Goal: Task Accomplishment & Management: Use online tool/utility

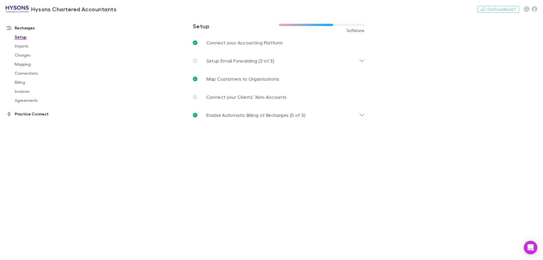
click at [36, 114] on link "Practice Connect" at bounding box center [38, 113] width 75 height 9
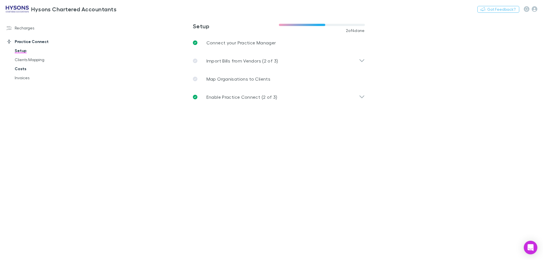
click at [20, 70] on link "Costs" at bounding box center [42, 68] width 67 height 9
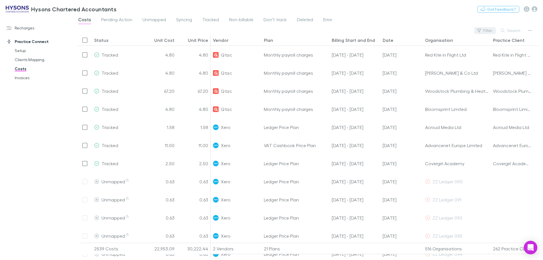
click at [487, 28] on button "Filter" at bounding box center [484, 30] width 21 height 7
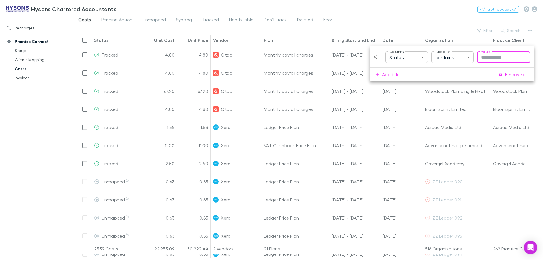
click at [435, 58] on body "Hysons Chartered Accountants Nothing Got Feedback? Recharges Setup Imports Char…" at bounding box center [271, 130] width 543 height 260
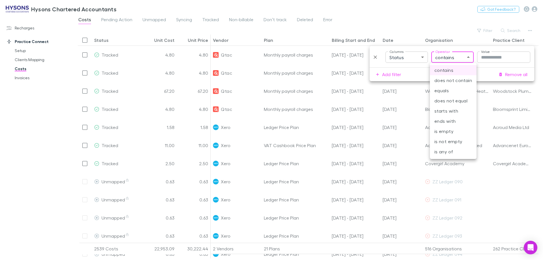
drag, startPoint x: 485, startPoint y: 197, endPoint x: 461, endPoint y: 173, distance: 33.8
click at [485, 195] on div at bounding box center [271, 130] width 543 height 260
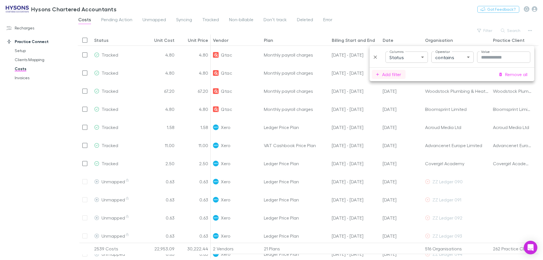
click at [391, 75] on button "Add filter" at bounding box center [389, 74] width 34 height 9
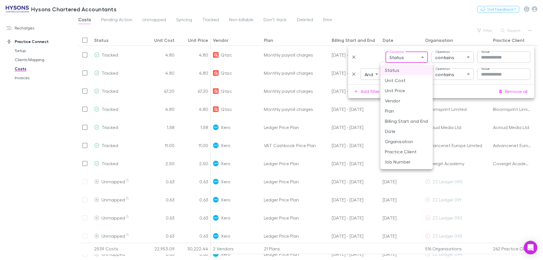
click at [419, 58] on body "Hysons Chartered Accountants Nothing Got Feedback? Recharges Setup Imports Char…" at bounding box center [271, 130] width 543 height 260
click at [394, 102] on li "Vendor" at bounding box center [406, 101] width 52 height 10
type input "**********"
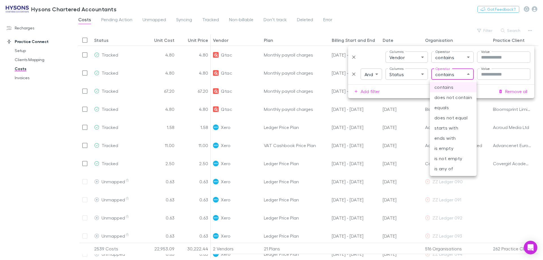
click at [438, 74] on body "Hysons Chartered Accountants Nothing Got Feedback? Recharges Setup Imports Char…" at bounding box center [271, 130] width 543 height 260
click at [444, 57] on div at bounding box center [271, 130] width 543 height 260
click at [444, 57] on body "Hysons Chartered Accountants Nothing Got Feedback? Recharges Setup Imports Char…" at bounding box center [271, 130] width 543 height 260
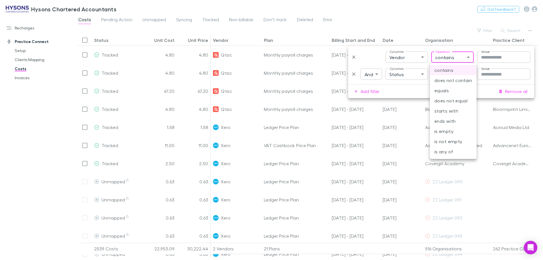
click at [493, 57] on div at bounding box center [271, 130] width 543 height 260
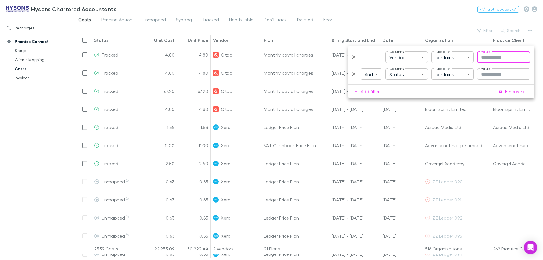
click at [497, 61] on input "Value" at bounding box center [503, 56] width 53 height 11
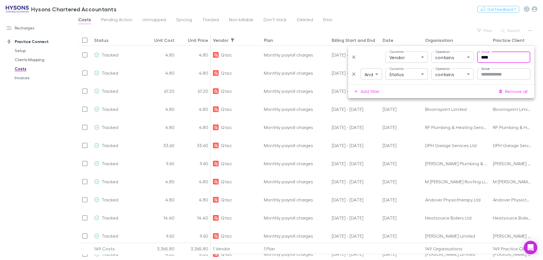
type input "****"
click at [29, 111] on div "Recharges Setup Imports Charges Mapping Connections Billing Invoices Agreements…" at bounding box center [38, 136] width 77 height 237
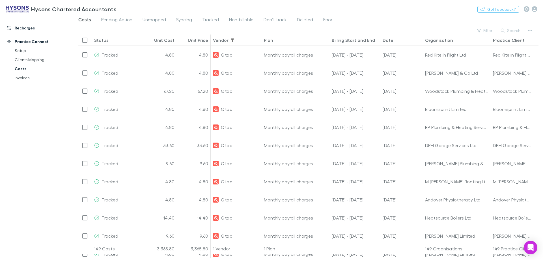
click at [28, 29] on link "Recharges" at bounding box center [38, 27] width 75 height 9
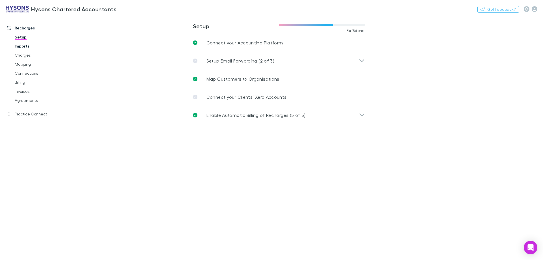
click at [27, 48] on link "Imports" at bounding box center [42, 46] width 67 height 9
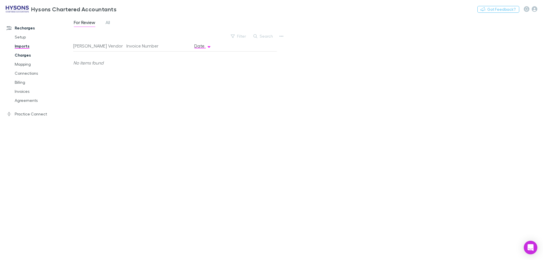
click at [21, 54] on link "Charges" at bounding box center [42, 55] width 67 height 9
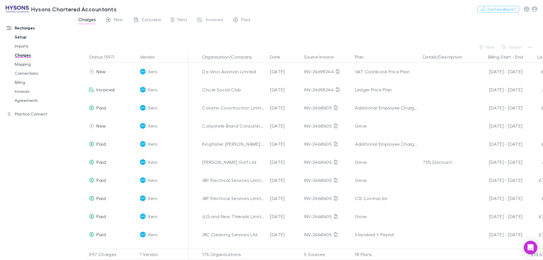
click at [23, 38] on link "Setup" at bounding box center [42, 36] width 67 height 9
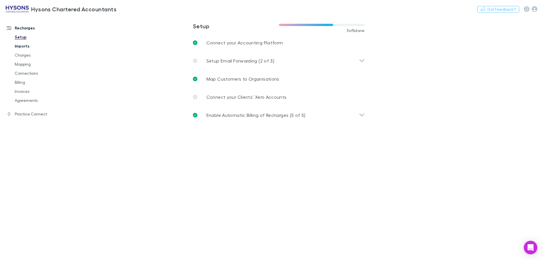
click at [26, 46] on link "Imports" at bounding box center [42, 46] width 67 height 9
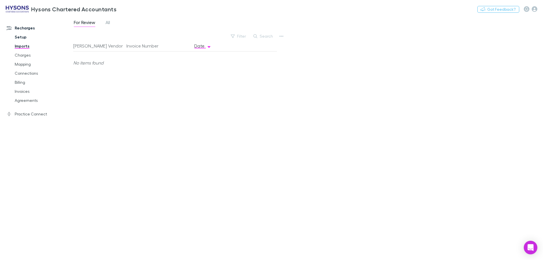
click at [26, 39] on link "Setup" at bounding box center [42, 36] width 67 height 9
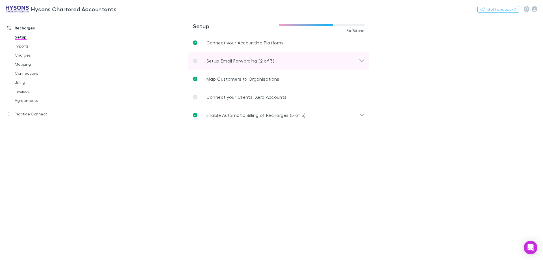
click at [361, 62] on icon at bounding box center [362, 60] width 6 height 7
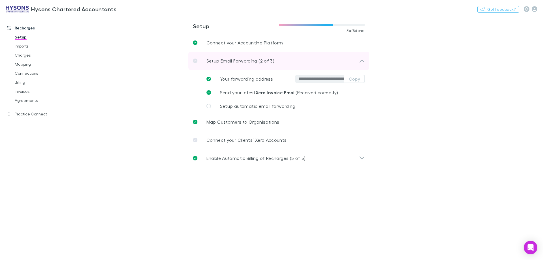
click at [361, 60] on icon at bounding box center [361, 61] width 5 height 3
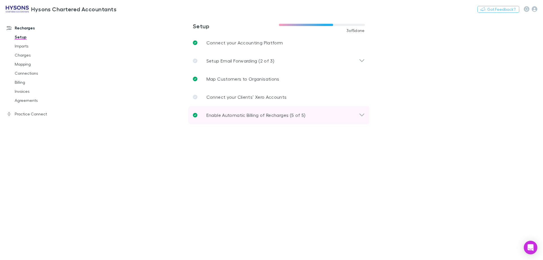
click at [360, 110] on div "Enable Automatic Billing of Recharges (5 of 5)" at bounding box center [278, 115] width 181 height 18
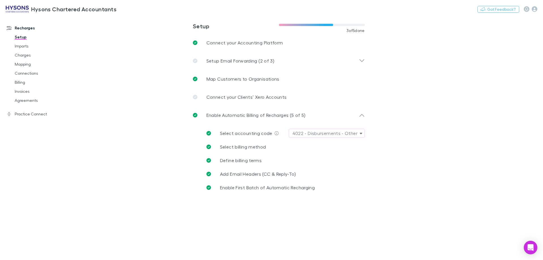
click at [36, 116] on link "Practice Connect" at bounding box center [38, 113] width 75 height 9
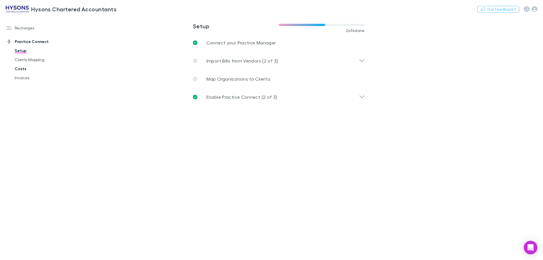
click at [27, 68] on link "Costs" at bounding box center [42, 68] width 67 height 9
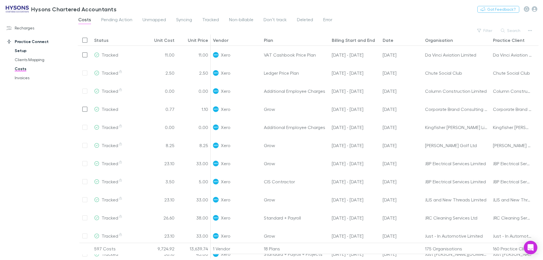
click at [24, 29] on link "Recharges" at bounding box center [38, 27] width 75 height 9
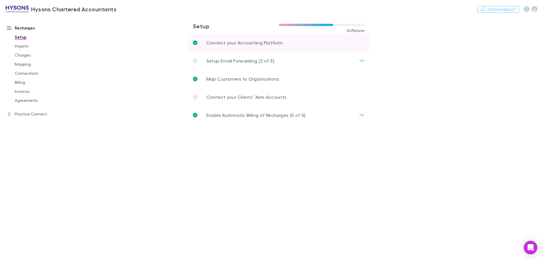
click at [269, 44] on p "Connect your Accounting Platform" at bounding box center [244, 42] width 77 height 7
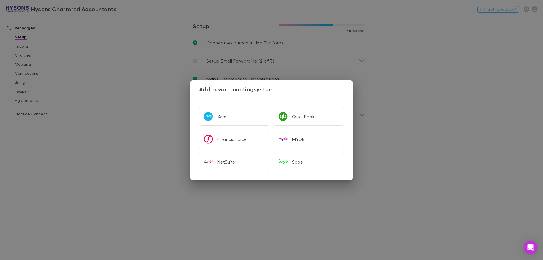
click at [501, 135] on div "Add new accounting system Xero QuickBooks FinancialForce MYOB NetSuite Sage" at bounding box center [271, 130] width 543 height 260
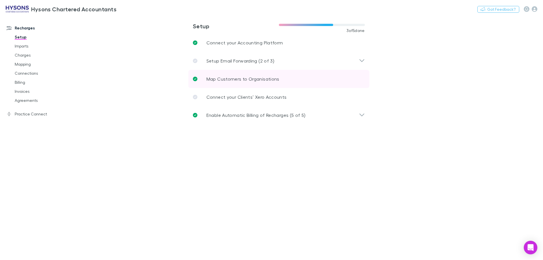
click at [267, 79] on p "Map Customers to Organisations" at bounding box center [242, 78] width 73 height 7
click at [27, 47] on link "Imports" at bounding box center [42, 46] width 67 height 9
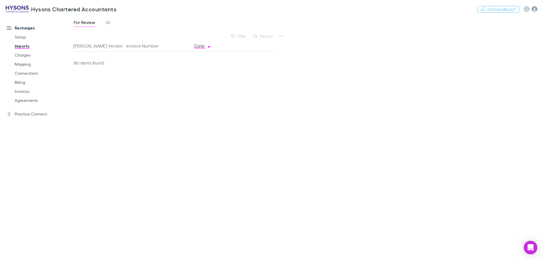
click at [534, 9] on icon "button" at bounding box center [534, 9] width 6 height 6
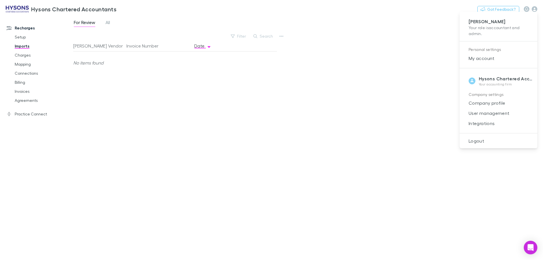
click at [322, 117] on div at bounding box center [271, 130] width 543 height 260
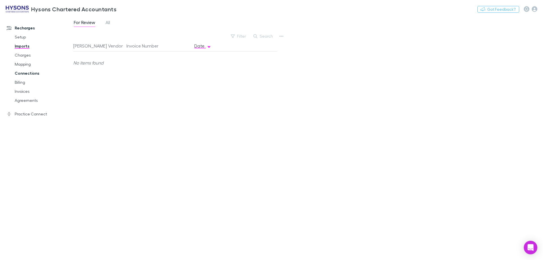
click at [25, 72] on link "Connections" at bounding box center [42, 73] width 67 height 9
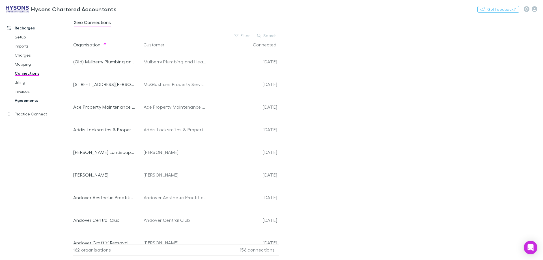
click at [34, 101] on link "Agreements" at bounding box center [42, 100] width 67 height 9
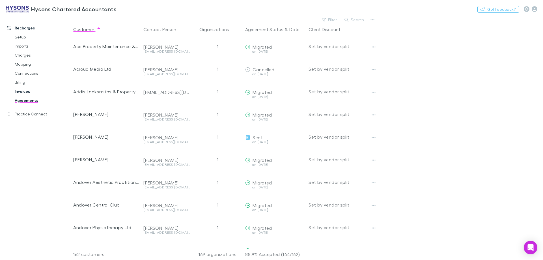
click at [23, 93] on link "Invoices" at bounding box center [42, 91] width 67 height 9
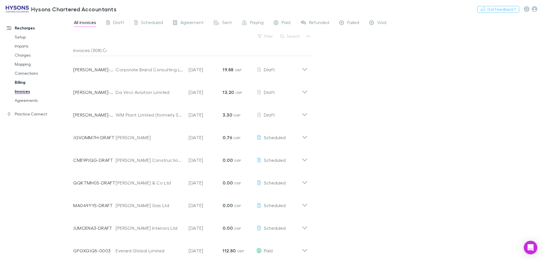
click at [22, 82] on link "Billing" at bounding box center [42, 82] width 67 height 9
click at [23, 55] on link "Charges" at bounding box center [42, 55] width 67 height 9
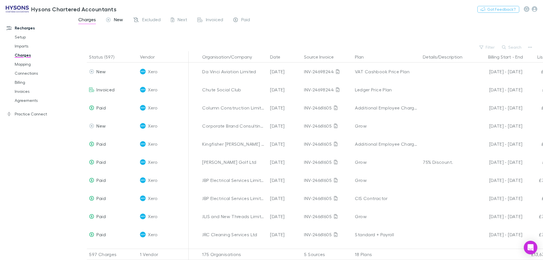
click at [120, 21] on span "New" at bounding box center [118, 20] width 9 height 7
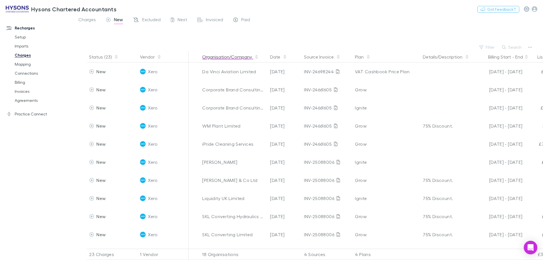
click at [90, 21] on span "Charges" at bounding box center [87, 20] width 18 height 7
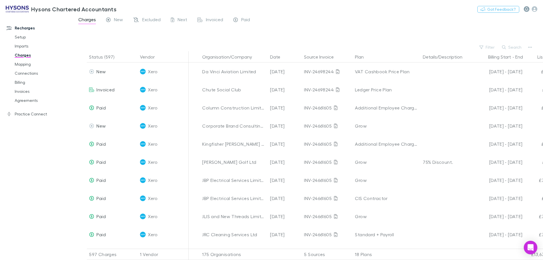
click at [527, 11] on button "button" at bounding box center [526, 9] width 6 height 6
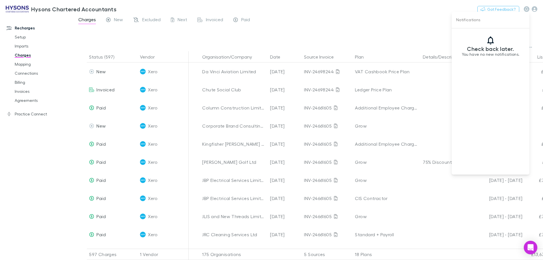
click at [422, 19] on div at bounding box center [271, 130] width 543 height 260
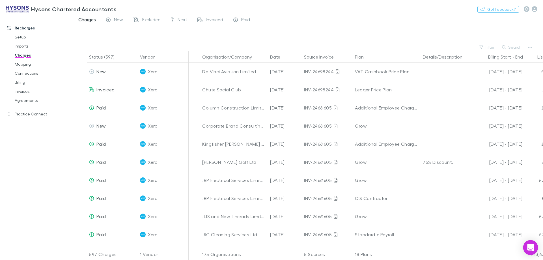
click at [530, 251] on div "Open Intercom Messenger" at bounding box center [530, 247] width 15 height 15
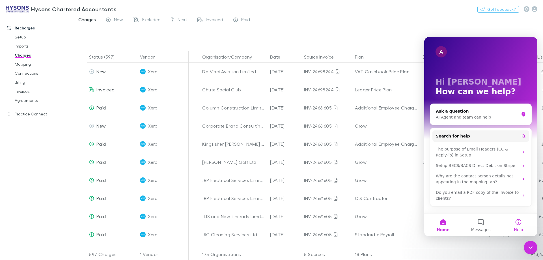
click at [523, 226] on button "Help" at bounding box center [518, 224] width 38 height 23
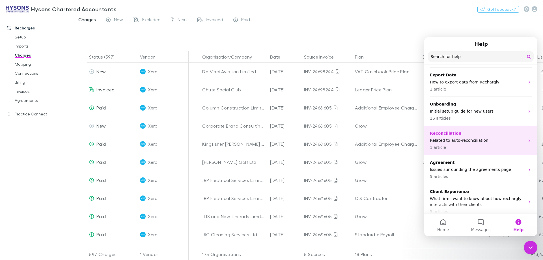
scroll to position [108, 0]
click at [491, 136] on p "Initial setup guide for new users" at bounding box center [477, 139] width 95 height 6
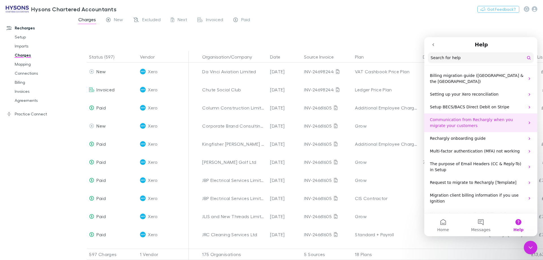
scroll to position [0, 0]
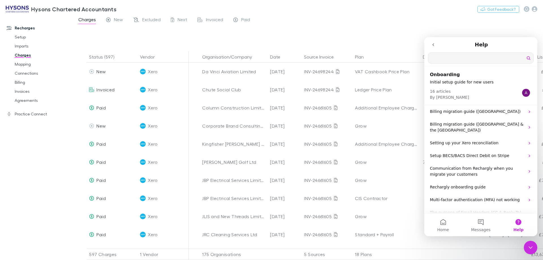
click at [449, 57] on input "Search for help" at bounding box center [480, 58] width 105 height 11
type input "**********"
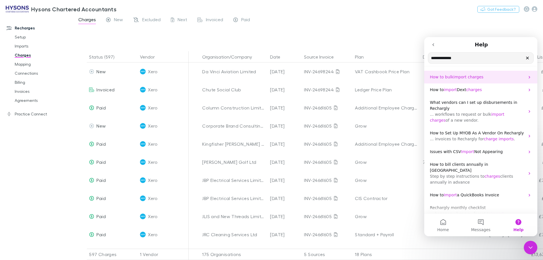
click at [461, 79] on span "import" at bounding box center [459, 77] width 13 height 5
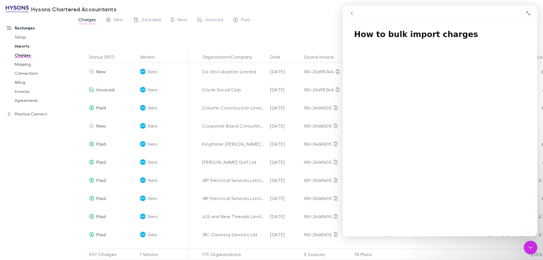
click at [19, 45] on link "Imports" at bounding box center [42, 46] width 67 height 9
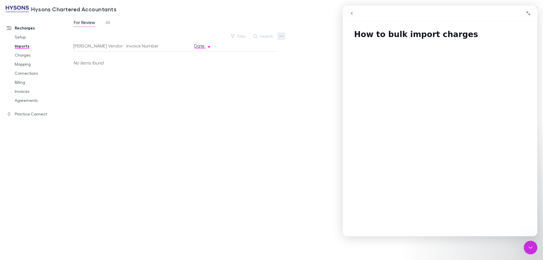
click at [279, 37] on icon "button" at bounding box center [281, 36] width 4 height 5
click at [228, 49] on p "Custom CSV Import" at bounding box center [246, 47] width 69 height 7
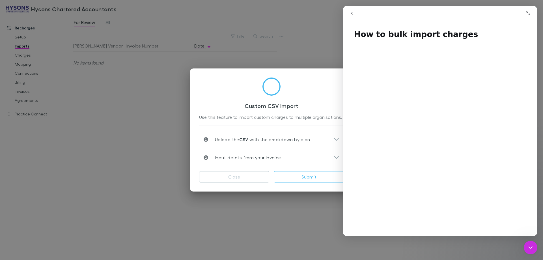
click at [531, 247] on icon "Close Intercom Messenger" at bounding box center [530, 247] width 4 height 2
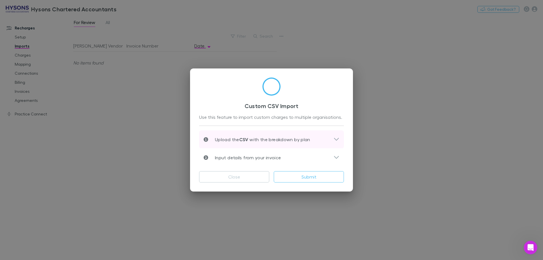
click at [287, 138] on p "Upload the CSV with the breakdown by plan" at bounding box center [259, 139] width 102 height 7
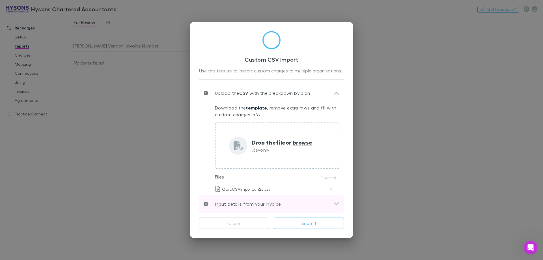
click at [308, 211] on div "Input details from your invoice" at bounding box center [271, 204] width 145 height 18
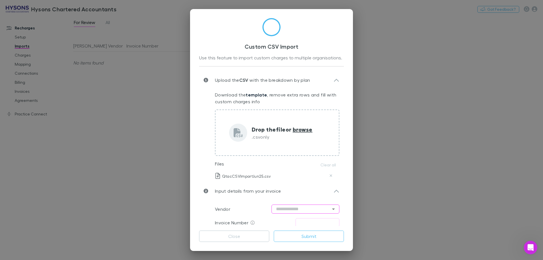
click at [286, 211] on input "text" at bounding box center [305, 208] width 68 height 9
click at [288, 219] on li "Qtac" at bounding box center [302, 221] width 68 height 10
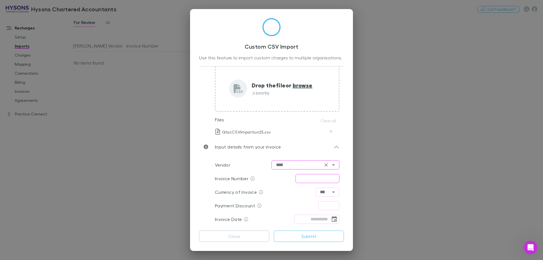
type input "****"
click at [313, 180] on input "text" at bounding box center [317, 178] width 44 height 9
type input "********"
click at [327, 205] on input "text" at bounding box center [328, 205] width 21 height 9
type input "****"
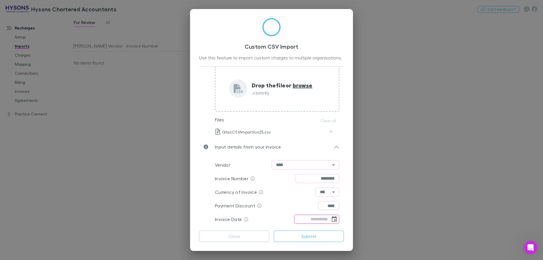
click at [309, 218] on input "tel" at bounding box center [312, 218] width 36 height 9
type input "**********"
click at [316, 235] on button "Submit" at bounding box center [309, 235] width 70 height 11
click at [131, 142] on div "**********" at bounding box center [271, 130] width 543 height 260
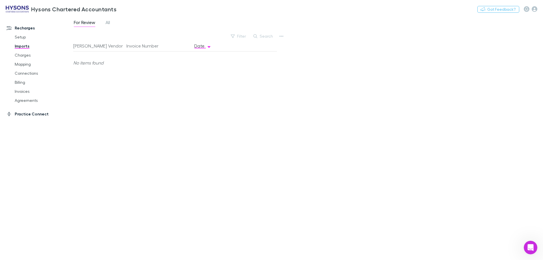
click at [31, 115] on link "Practice Connect" at bounding box center [38, 113] width 75 height 9
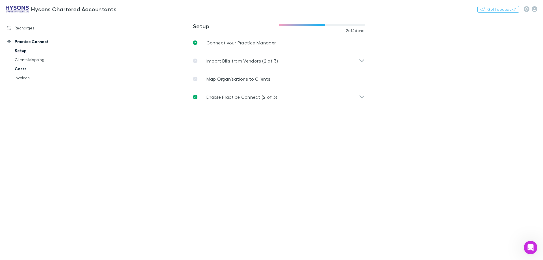
click at [24, 70] on link "Costs" at bounding box center [42, 68] width 67 height 9
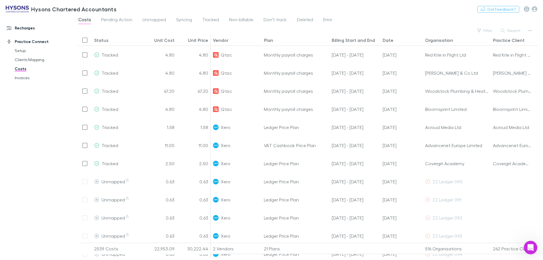
click at [30, 27] on link "Recharges" at bounding box center [38, 27] width 75 height 9
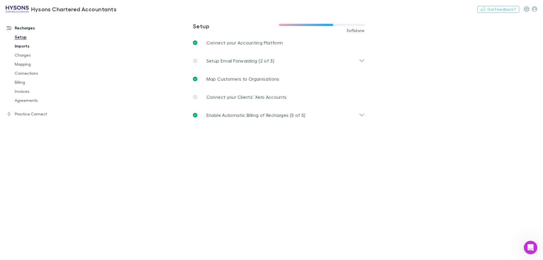
click at [25, 47] on link "Imports" at bounding box center [42, 46] width 67 height 9
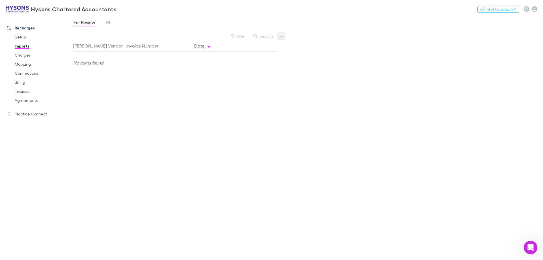
click at [279, 36] on icon "button" at bounding box center [281, 36] width 4 height 1
click at [256, 49] on p "Custom CSV Import" at bounding box center [246, 47] width 69 height 7
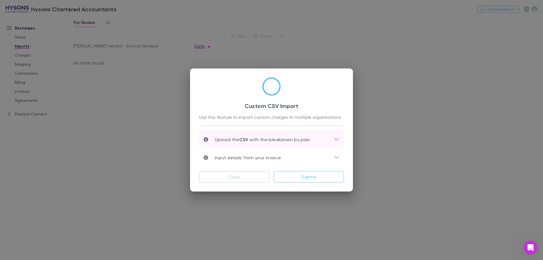
click at [266, 141] on p "Upload the CSV with the breakdown by plan" at bounding box center [259, 139] width 102 height 7
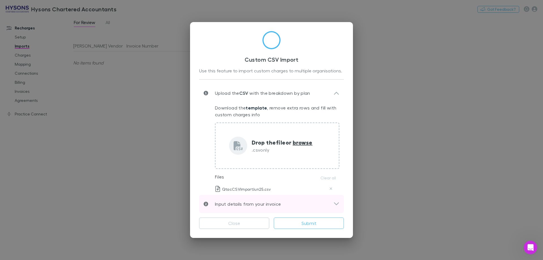
click at [337, 204] on icon at bounding box center [336, 203] width 5 height 3
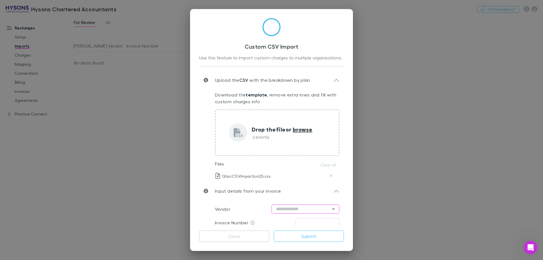
click at [291, 207] on input "text" at bounding box center [305, 208] width 68 height 9
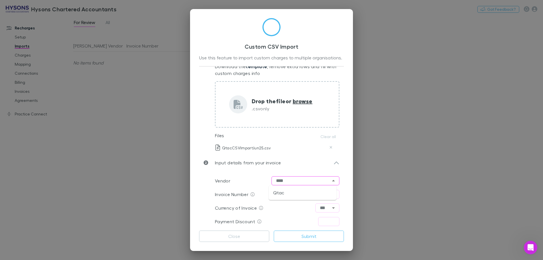
click at [289, 194] on li "Qtac" at bounding box center [302, 192] width 68 height 10
type input "****"
click at [301, 194] on input "text" at bounding box center [317, 194] width 44 height 9
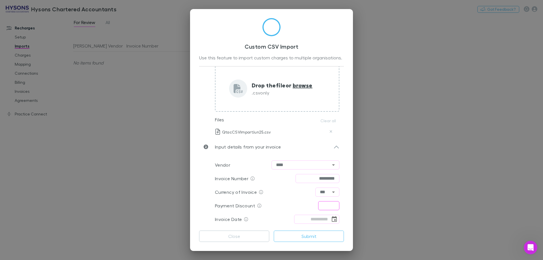
type input "*********"
click at [326, 208] on input "text" at bounding box center [328, 205] width 21 height 9
type input "****"
click at [305, 220] on input "tel" at bounding box center [312, 218] width 36 height 9
click at [331, 219] on icon "Choose date" at bounding box center [333, 219] width 5 height 6
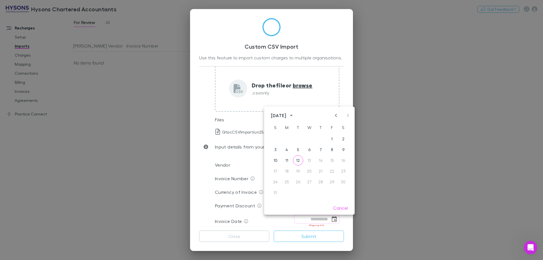
click at [337, 116] on icon "Previous month" at bounding box center [335, 115] width 7 height 7
click at [287, 183] on button "30" at bounding box center [286, 182] width 10 height 10
type input "**********"
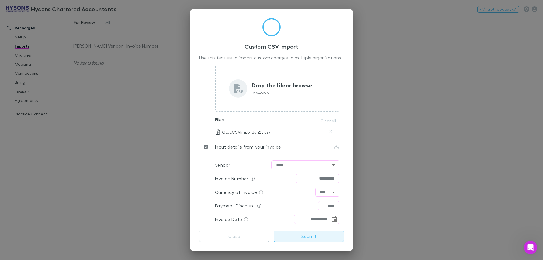
click at [311, 238] on button "Submit" at bounding box center [309, 235] width 70 height 11
click at [308, 237] on button "Submit" at bounding box center [309, 235] width 70 height 11
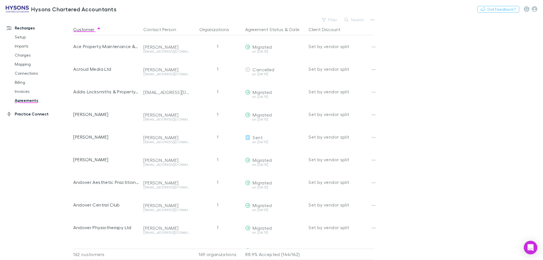
click at [29, 114] on link "Practice Connect" at bounding box center [38, 113] width 75 height 9
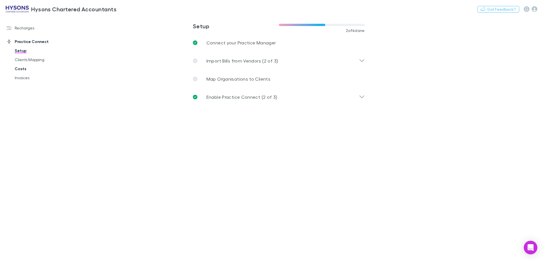
click at [15, 68] on link "Costs" at bounding box center [42, 68] width 67 height 9
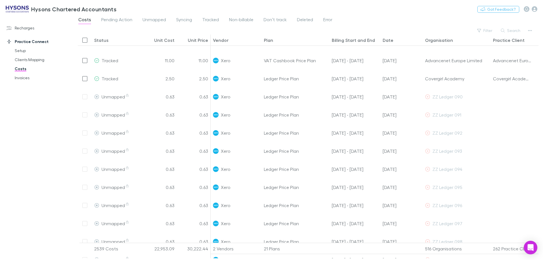
scroll to position [75, 0]
click at [108, 19] on span "Pending Action" at bounding box center [116, 20] width 31 height 7
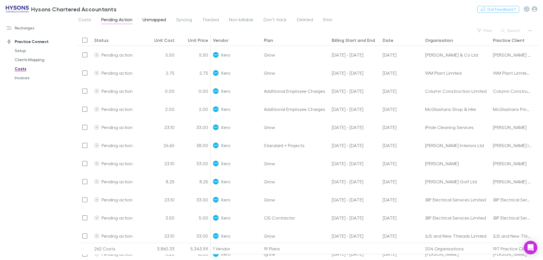
click at [154, 21] on span "Unmapped" at bounding box center [153, 20] width 23 height 7
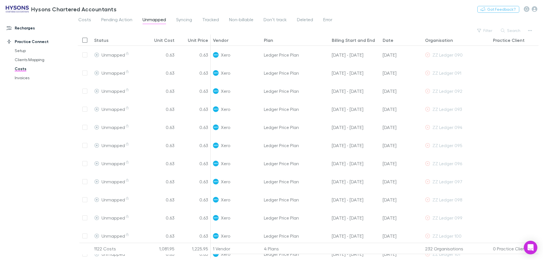
click at [22, 30] on link "Recharges" at bounding box center [38, 27] width 75 height 9
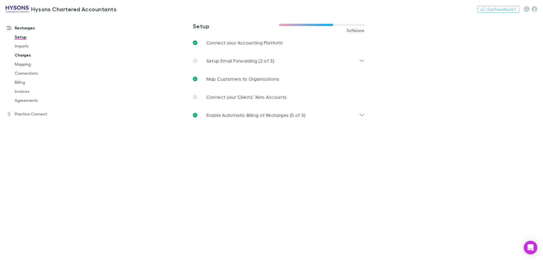
click at [26, 46] on link "Imports" at bounding box center [42, 46] width 67 height 9
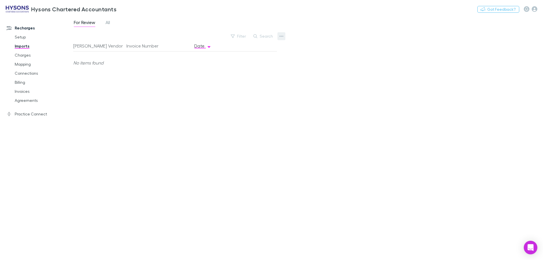
click at [280, 38] on icon "button" at bounding box center [281, 36] width 4 height 5
click at [240, 48] on p "Custom CSV Import" at bounding box center [246, 47] width 69 height 7
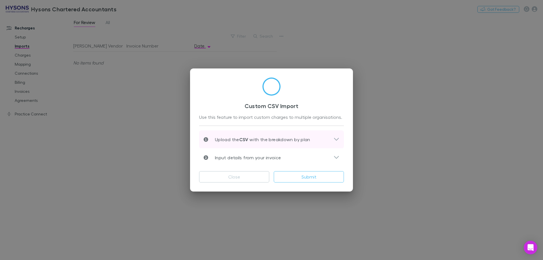
click at [285, 140] on p "Upload the CSV with the breakdown by plan" at bounding box center [259, 139] width 102 height 7
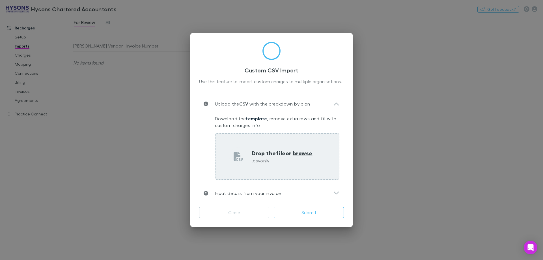
click at [262, 157] on p "Drop the file or browse" at bounding box center [282, 153] width 61 height 8
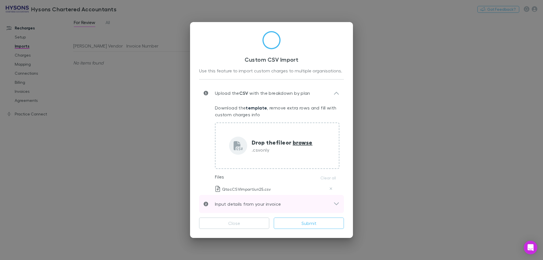
click at [313, 203] on div "Input details from your invoice" at bounding box center [268, 203] width 130 height 7
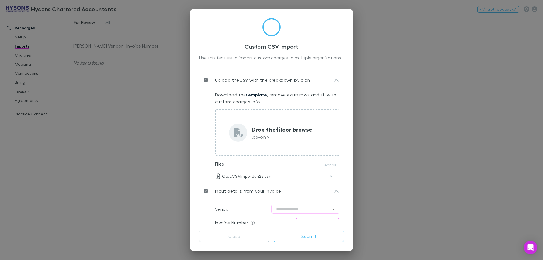
scroll to position [44, 0]
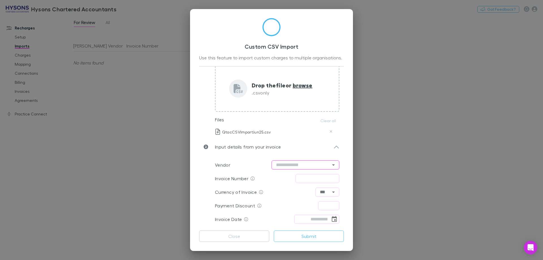
click at [307, 162] on input "text" at bounding box center [305, 164] width 68 height 9
click at [286, 175] on li "Qtac" at bounding box center [302, 177] width 68 height 10
type input "****"
click at [305, 177] on input "text" at bounding box center [317, 178] width 44 height 9
click at [252, 177] on span at bounding box center [252, 178] width 4 height 7
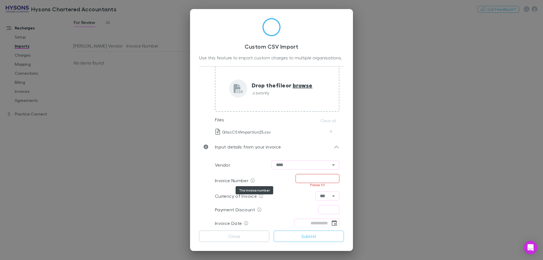
click at [253, 180] on icon at bounding box center [252, 180] width 4 height 4
click at [303, 180] on input "text" at bounding box center [317, 178] width 44 height 9
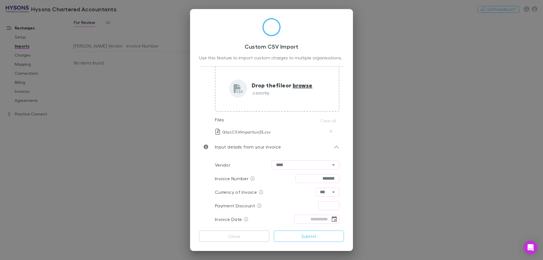
type input "*******"
click at [328, 196] on div "Currency of Invoice *** ​" at bounding box center [277, 192] width 124 height 14
click at [330, 193] on icon "Open" at bounding box center [333, 191] width 7 height 7
click at [271, 177] on div "Invoice Number ******* ​" at bounding box center [277, 179] width 124 height 14
click at [325, 204] on input "text" at bounding box center [328, 205] width 21 height 9
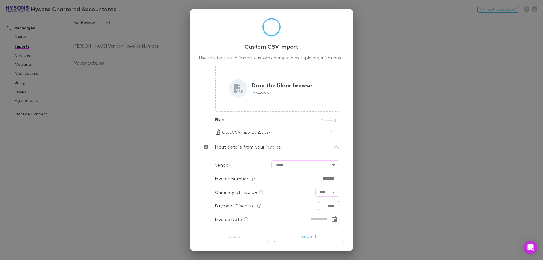
type input "****"
click at [279, 195] on div "Currency of Invoice *** ​" at bounding box center [277, 192] width 124 height 14
click at [305, 218] on input "tel" at bounding box center [312, 218] width 36 height 9
click at [331, 220] on icon "Choose date" at bounding box center [333, 219] width 5 height 6
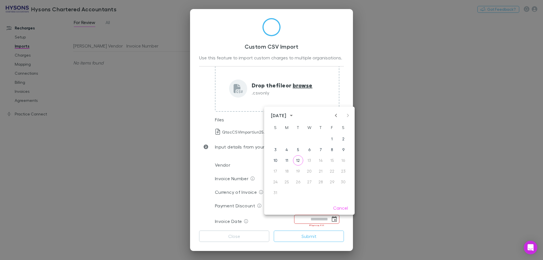
click at [337, 119] on div "[DATE]" at bounding box center [309, 115] width 90 height 8
click at [335, 116] on icon "Previous month" at bounding box center [335, 115] width 7 height 7
click at [287, 182] on button "30" at bounding box center [286, 182] width 10 height 10
type input "**********"
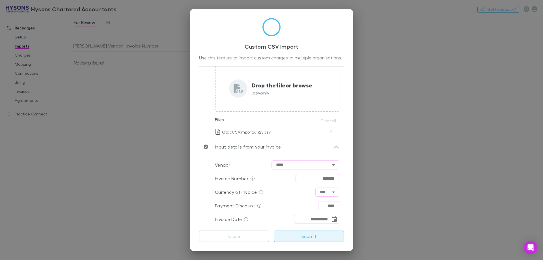
click at [306, 236] on button "Submit" at bounding box center [309, 235] width 70 height 11
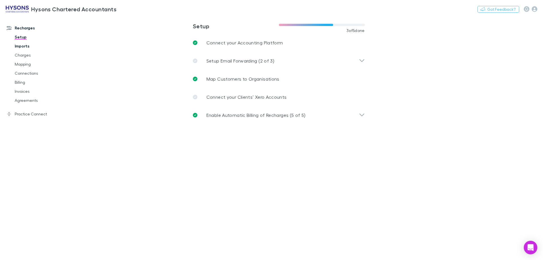
click at [22, 46] on link "Imports" at bounding box center [42, 46] width 67 height 9
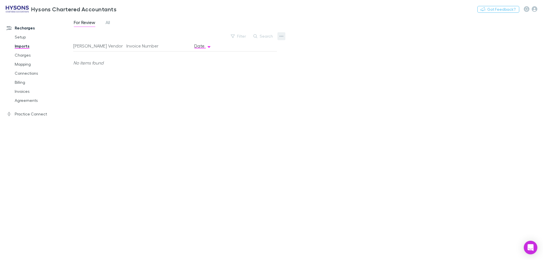
click at [282, 37] on icon "button" at bounding box center [281, 36] width 4 height 5
click at [233, 48] on p "Custom CSV Import" at bounding box center [246, 47] width 69 height 7
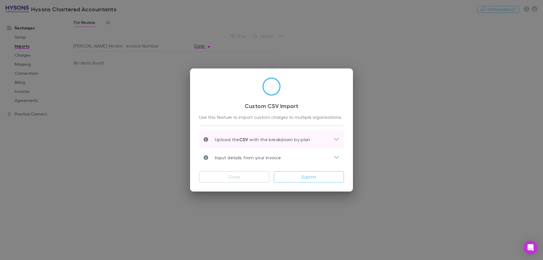
click at [270, 139] on p "Upload the CSV with the breakdown by plan" at bounding box center [259, 139] width 102 height 7
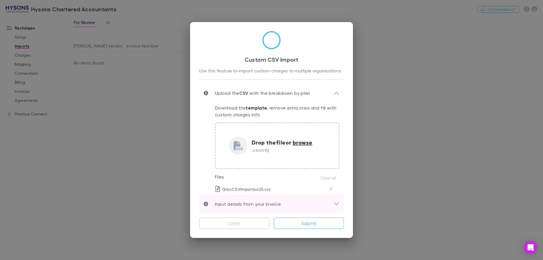
click at [337, 205] on icon at bounding box center [336, 203] width 5 height 3
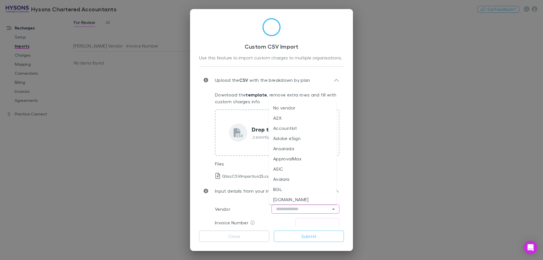
click at [304, 207] on input "text" at bounding box center [305, 208] width 68 height 9
click at [282, 218] on li "Qtac" at bounding box center [302, 221] width 68 height 10
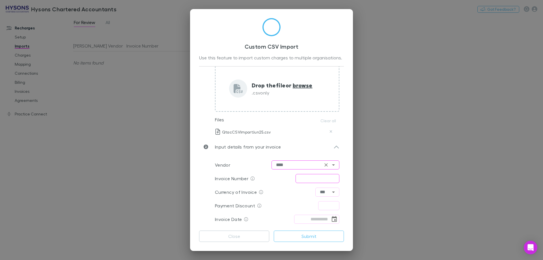
type input "****"
click at [307, 179] on input "text" at bounding box center [317, 178] width 44 height 9
type input "*******"
click at [325, 207] on input "text" at bounding box center [328, 205] width 21 height 9
type input "****"
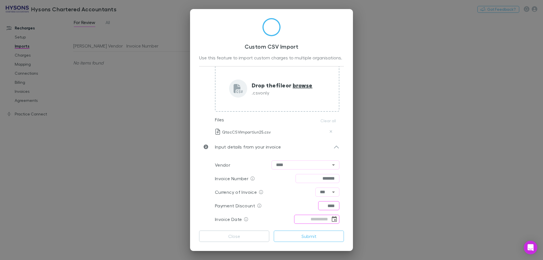
click at [331, 219] on icon "Choose date" at bounding box center [334, 219] width 7 height 7
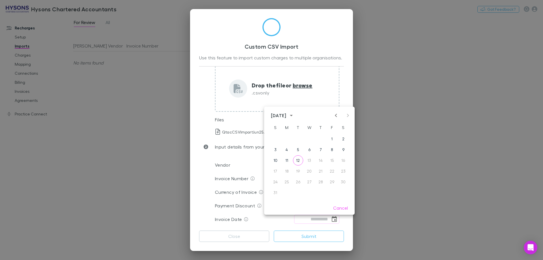
click at [335, 118] on icon "Previous month" at bounding box center [335, 115] width 7 height 7
click at [287, 179] on button "30" at bounding box center [286, 182] width 10 height 10
type input "**********"
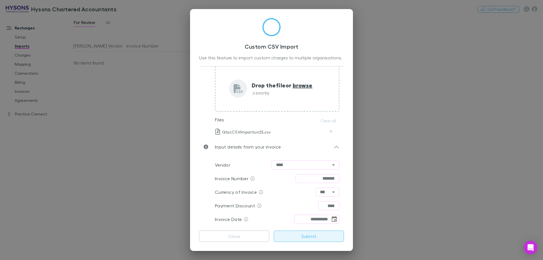
click at [304, 234] on button "Submit" at bounding box center [309, 235] width 70 height 11
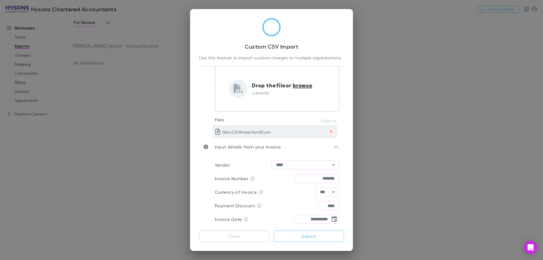
click at [327, 134] on button "Delete" at bounding box center [330, 131] width 7 height 7
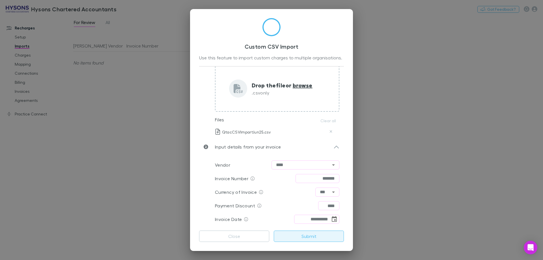
click at [306, 239] on button "Submit" at bounding box center [309, 235] width 70 height 11
drag, startPoint x: 468, startPoint y: 207, endPoint x: 477, endPoint y: 211, distance: 9.9
click at [468, 207] on div "**********" at bounding box center [271, 130] width 543 height 260
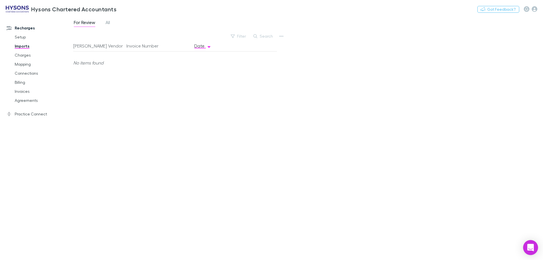
click at [526, 245] on icon "Open Intercom Messenger" at bounding box center [529, 247] width 7 height 7
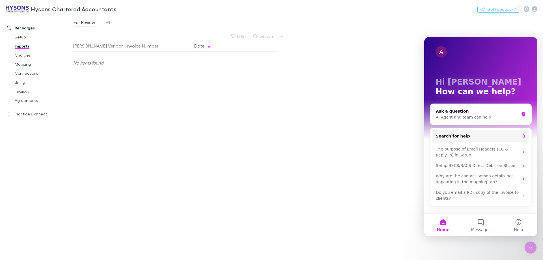
scroll to position [0, 0]
click at [483, 223] on button "Messages" at bounding box center [480, 224] width 38 height 23
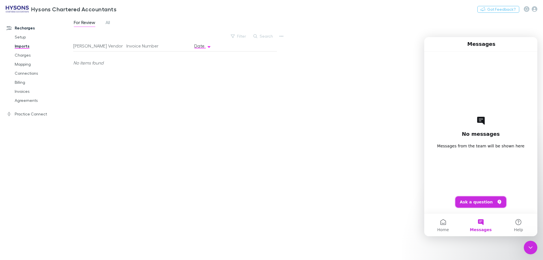
click at [475, 204] on button "Ask a question" at bounding box center [480, 201] width 51 height 11
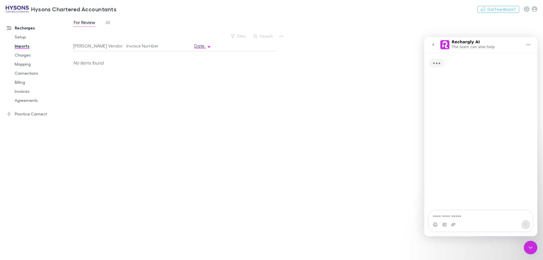
click at [463, 218] on textarea "Ask a question…" at bounding box center [480, 215] width 103 height 10
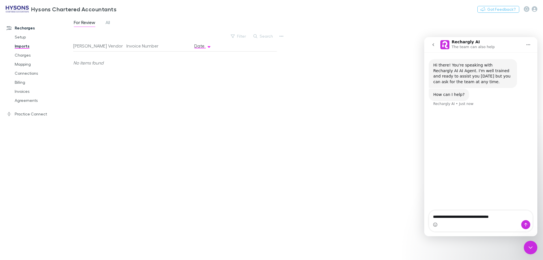
type textarea "**********"
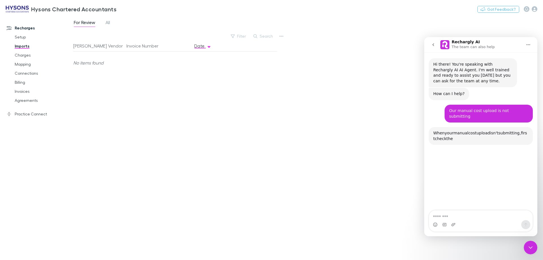
scroll to position [55, 0]
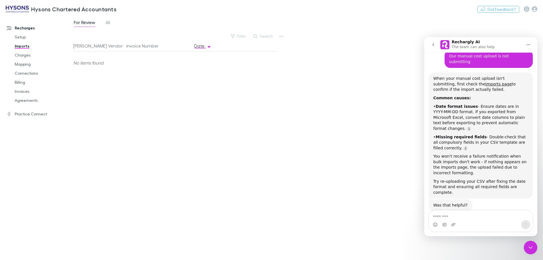
click at [533, 248] on icon "Close Intercom Messenger" at bounding box center [530, 247] width 7 height 7
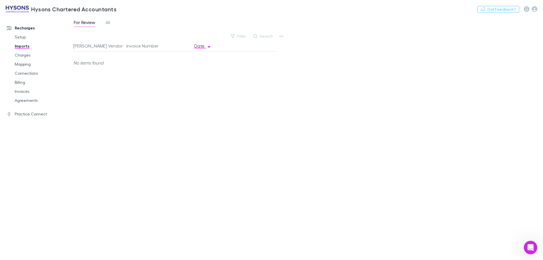
scroll to position [52, 0]
click at [147, 89] on div "Rech Vendor Invoice Number Date No items found" at bounding box center [174, 147] width 203 height 215
click at [279, 36] on icon "button" at bounding box center [281, 36] width 4 height 5
click at [232, 47] on p "Custom CSV Import" at bounding box center [246, 47] width 69 height 7
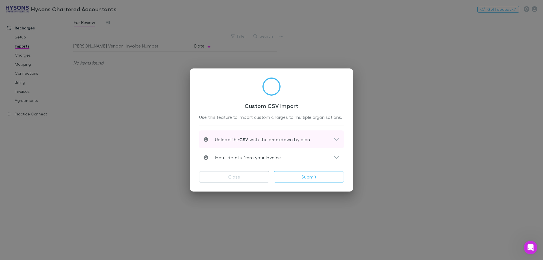
click at [299, 144] on div "Upload the CSV with the breakdown by plan" at bounding box center [271, 139] width 145 height 18
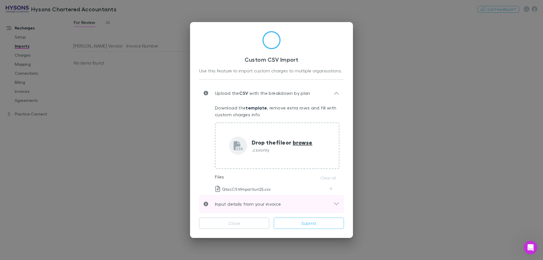
click at [284, 204] on div "Input details from your invoice" at bounding box center [268, 203] width 130 height 7
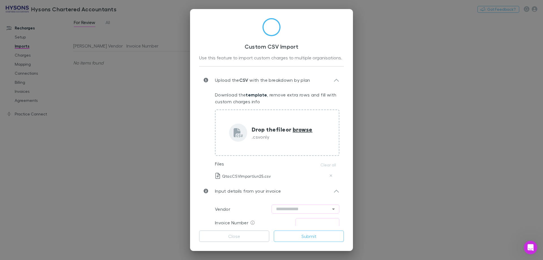
scroll to position [44, 0]
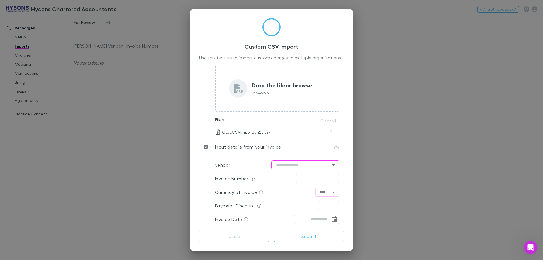
click at [288, 164] on input "text" at bounding box center [305, 164] width 68 height 9
click at [279, 174] on li "Qtac" at bounding box center [302, 177] width 68 height 10
type input "****"
click at [311, 179] on input "text" at bounding box center [317, 178] width 44 height 9
type input "*******"
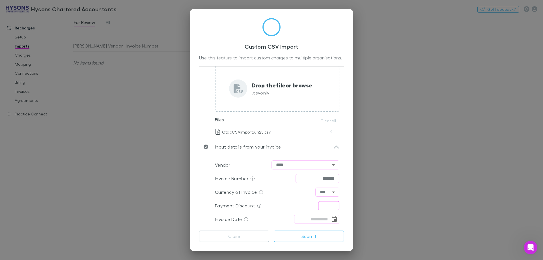
click at [331, 207] on input "text" at bounding box center [328, 205] width 21 height 9
type input "****"
click at [312, 220] on input "tel" at bounding box center [312, 218] width 36 height 9
click at [331, 220] on icon "Choose date" at bounding box center [333, 219] width 5 height 6
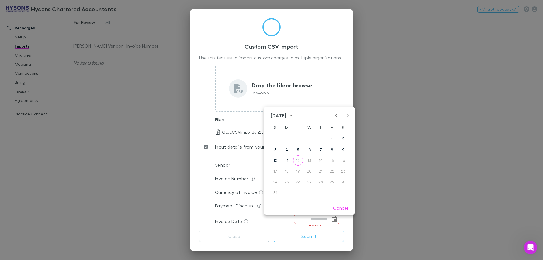
click at [334, 116] on icon "Previous month" at bounding box center [335, 115] width 7 height 7
click at [285, 181] on button "30" at bounding box center [286, 182] width 10 height 10
type input "**********"
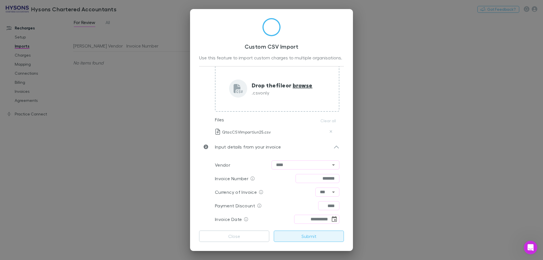
click at [304, 238] on button "Submit" at bounding box center [309, 235] width 70 height 11
click at [528, 252] on div "Open Intercom Messenger" at bounding box center [530, 247] width 19 height 19
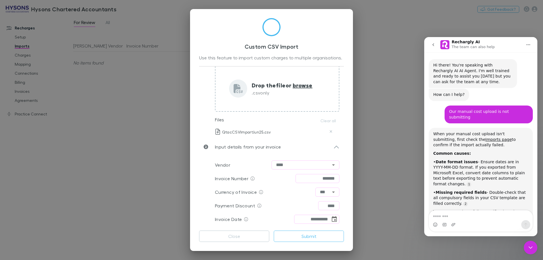
scroll to position [52, 0]
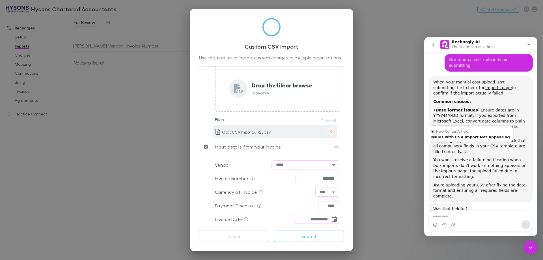
click at [329, 131] on icon "Delete" at bounding box center [330, 131] width 3 height 4
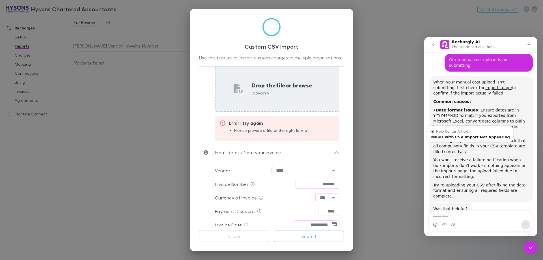
click at [302, 86] on span "browse" at bounding box center [302, 84] width 20 height 7
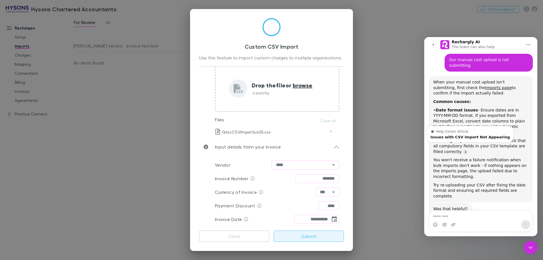
click at [307, 238] on button "Submit" at bounding box center [309, 235] width 70 height 11
click at [470, 143] on div "• Missing required fields - Double-check that all compulsory fields in your CSV…" at bounding box center [480, 146] width 95 height 17
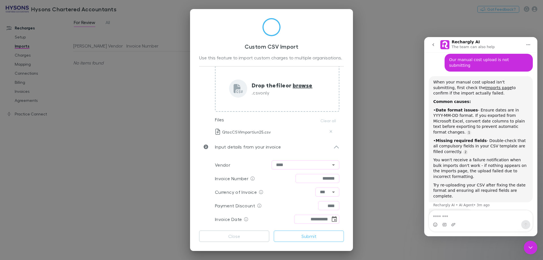
scroll to position [57, 0]
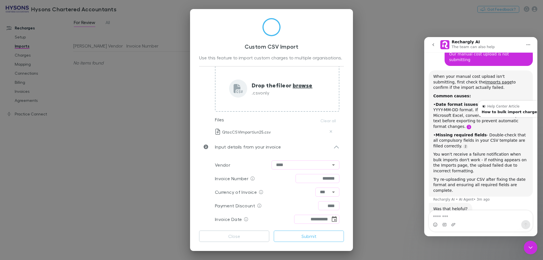
click at [471, 125] on link "Source reference 11902872:" at bounding box center [468, 127] width 5 height 5
click at [492, 110] on div "How to bulk import charges" at bounding box center [510, 112] width 58 height 4
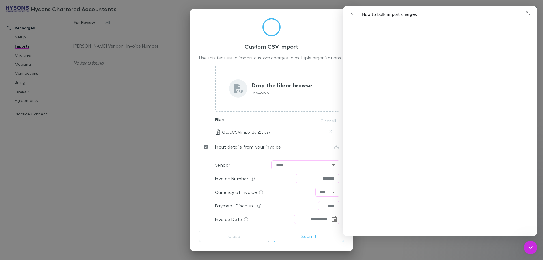
scroll to position [85, 0]
click at [327, 131] on button "Delete" at bounding box center [330, 131] width 7 height 7
click at [313, 235] on button "Submit" at bounding box center [309, 235] width 70 height 11
click at [530, 247] on icon "Close Intercom Messenger" at bounding box center [530, 247] width 7 height 7
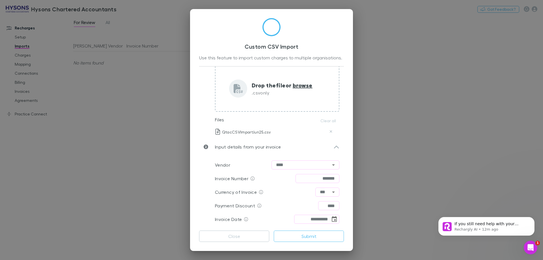
scroll to position [0, 0]
click at [389, 71] on div "**********" at bounding box center [271, 130] width 543 height 260
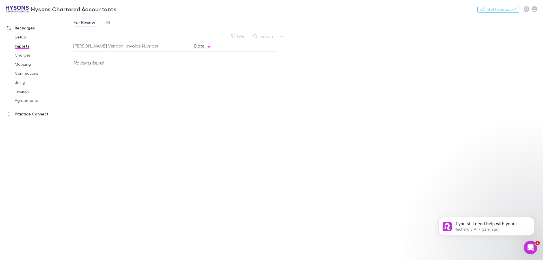
click at [19, 112] on link "Practice Connect" at bounding box center [38, 113] width 75 height 9
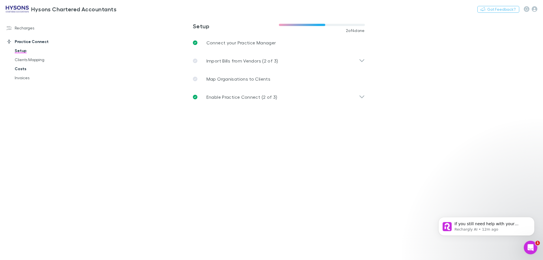
click at [20, 70] on link "Costs" at bounding box center [42, 68] width 67 height 9
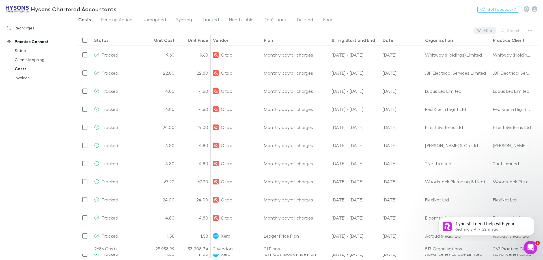
click at [487, 32] on button "Filter" at bounding box center [484, 30] width 21 height 7
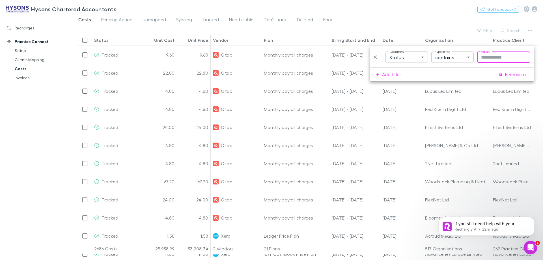
click at [398, 60] on body "Hysons Chartered Accountants Nothing Got Feedback? Recharges Setup Imports Char…" at bounding box center [271, 130] width 543 height 260
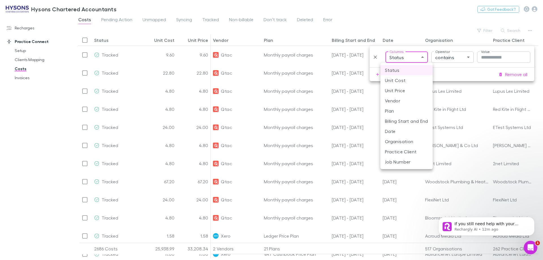
click at [391, 101] on li "Vendor" at bounding box center [406, 101] width 52 height 10
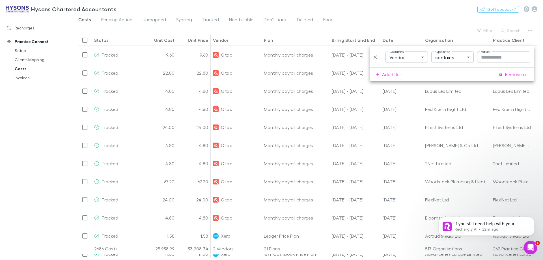
type input "**********"
click at [443, 57] on div at bounding box center [271, 130] width 543 height 260
click at [467, 56] on div at bounding box center [271, 130] width 543 height 260
click at [492, 55] on div at bounding box center [271, 130] width 543 height 260
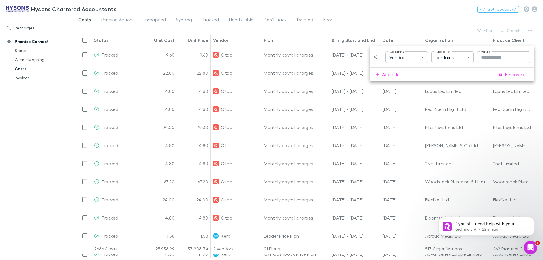
click at [494, 59] on div at bounding box center [271, 130] width 543 height 260
click at [487, 55] on div at bounding box center [271, 130] width 543 height 260
click at [487, 60] on div at bounding box center [271, 130] width 543 height 260
click at [489, 55] on div at bounding box center [271, 130] width 543 height 260
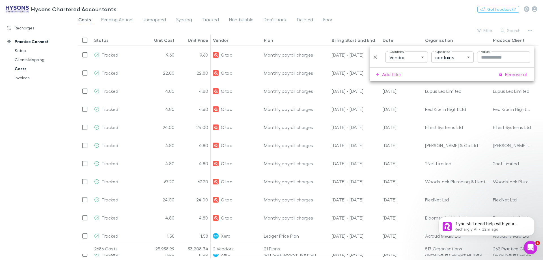
click at [493, 56] on div at bounding box center [271, 130] width 543 height 260
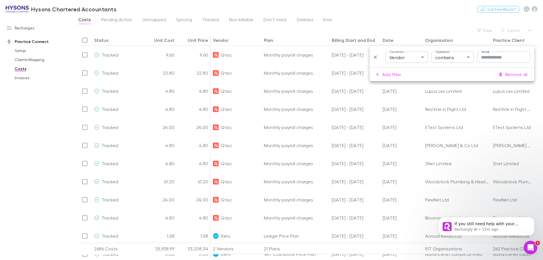
click at [493, 56] on div at bounding box center [271, 130] width 543 height 260
click at [530, 248] on icon "Open Intercom Messenger" at bounding box center [530, 247] width 9 height 9
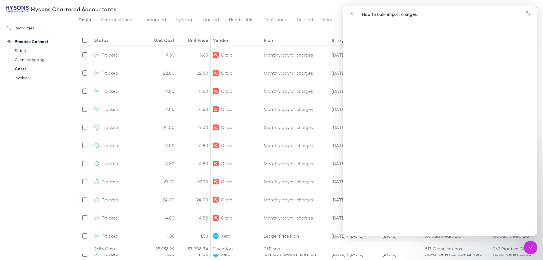
click at [527, 248] on icon "Close Intercom Messenger" at bounding box center [530, 247] width 7 height 7
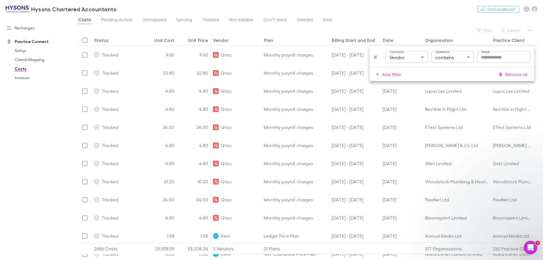
click at [495, 59] on input "Value" at bounding box center [503, 56] width 53 height 11
click at [491, 57] on input "Value" at bounding box center [503, 56] width 53 height 11
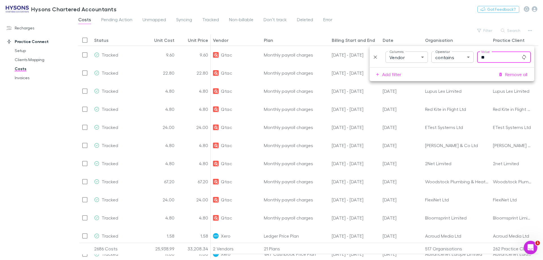
type input "*"
type input "****"
click at [385, 73] on button "Add filter" at bounding box center [389, 74] width 34 height 9
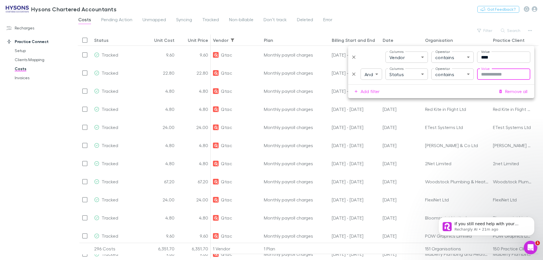
click at [28, 83] on div "Recharges Setup Imports Charges Mapping Connections Billing Invoices Agreements…" at bounding box center [38, 136] width 77 height 237
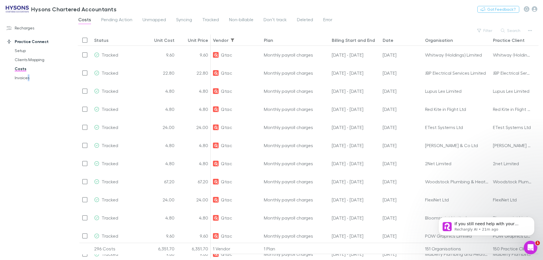
click at [20, 69] on link "Costs" at bounding box center [42, 68] width 67 height 9
click at [31, 98] on div "Recharges Setup Imports Charges Mapping Connections Billing Invoices Agreements…" at bounding box center [38, 136] width 77 height 237
click at [23, 29] on link "Recharges" at bounding box center [38, 27] width 75 height 9
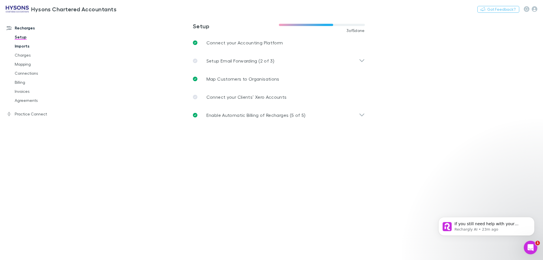
click at [25, 44] on link "Imports" at bounding box center [42, 46] width 67 height 9
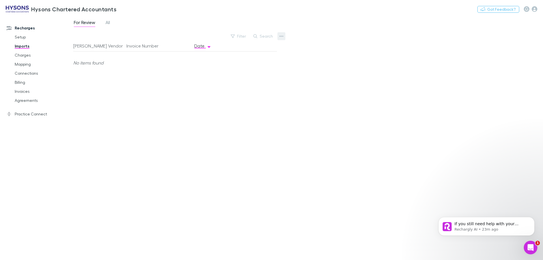
click at [283, 36] on icon "button" at bounding box center [281, 36] width 4 height 5
click at [235, 47] on p "Custom CSV Import" at bounding box center [246, 47] width 69 height 7
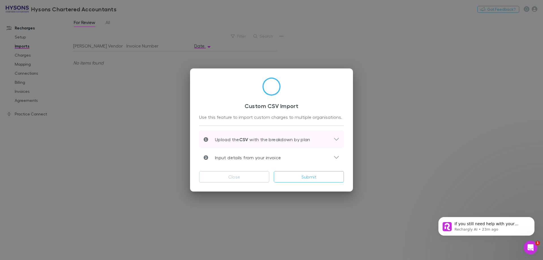
click at [336, 138] on icon at bounding box center [336, 139] width 6 height 7
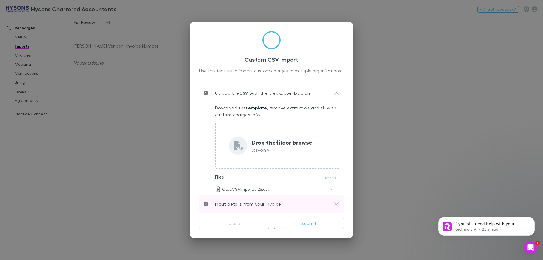
click at [334, 205] on icon at bounding box center [336, 203] width 6 height 7
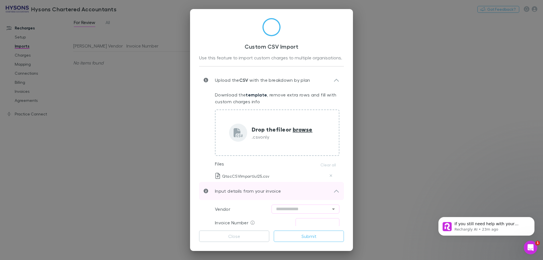
scroll to position [44, 0]
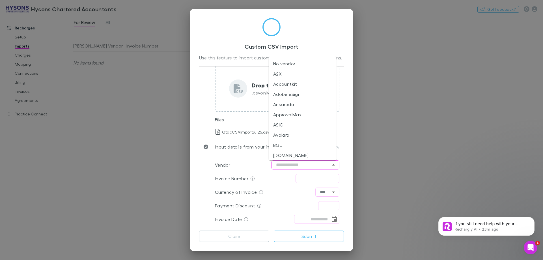
click at [285, 166] on input "text" at bounding box center [305, 164] width 68 height 9
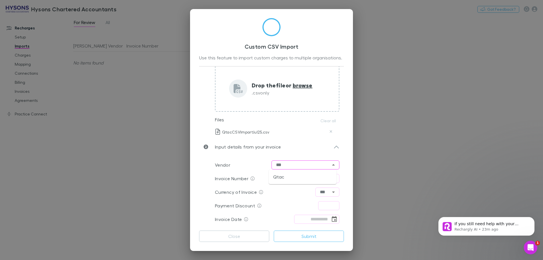
click at [273, 176] on li "Qtac" at bounding box center [302, 177] width 68 height 10
type input "****"
click at [300, 180] on input "text" at bounding box center [317, 178] width 44 height 9
type input "*******"
click at [326, 203] on input "text" at bounding box center [328, 205] width 21 height 9
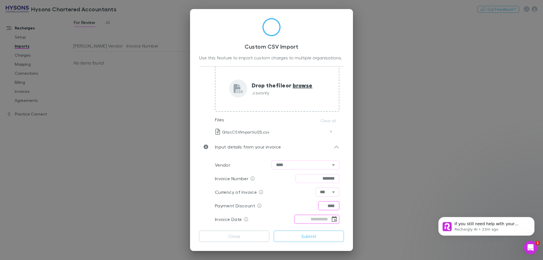
type input "****"
click at [331, 220] on icon "Choose date" at bounding box center [334, 219] width 7 height 7
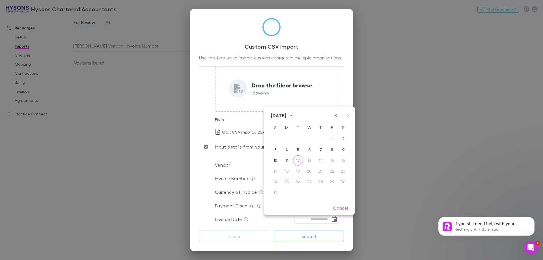
click at [338, 115] on icon "Previous month" at bounding box center [335, 115] width 7 height 7
click at [321, 184] on button "31" at bounding box center [320, 182] width 10 height 10
type input "**********"
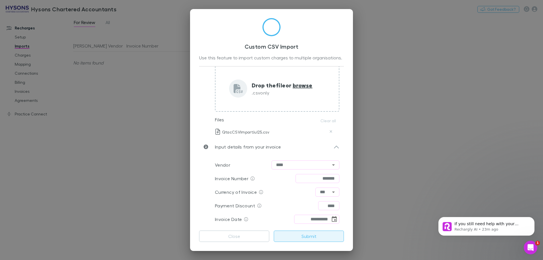
click at [286, 237] on button "Submit" at bounding box center [309, 235] width 70 height 11
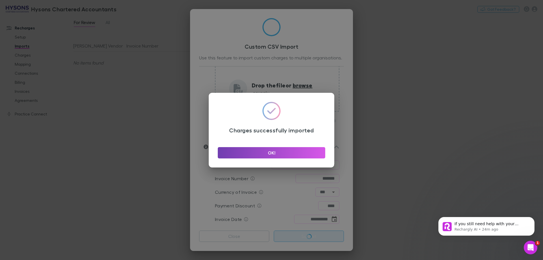
click at [261, 151] on button "OK!" at bounding box center [271, 152] width 107 height 11
